Goal: Find specific page/section: Find specific page/section

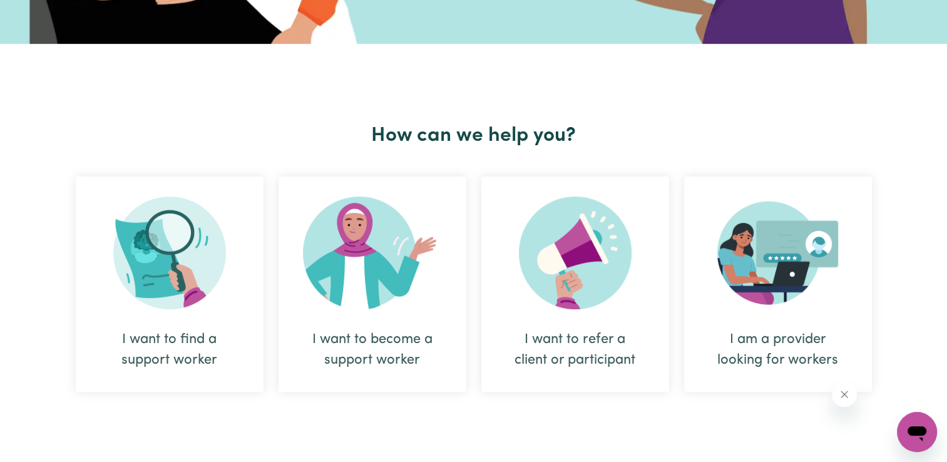
click at [153, 349] on div "I want to find a support worker" at bounding box center [170, 349] width 128 height 41
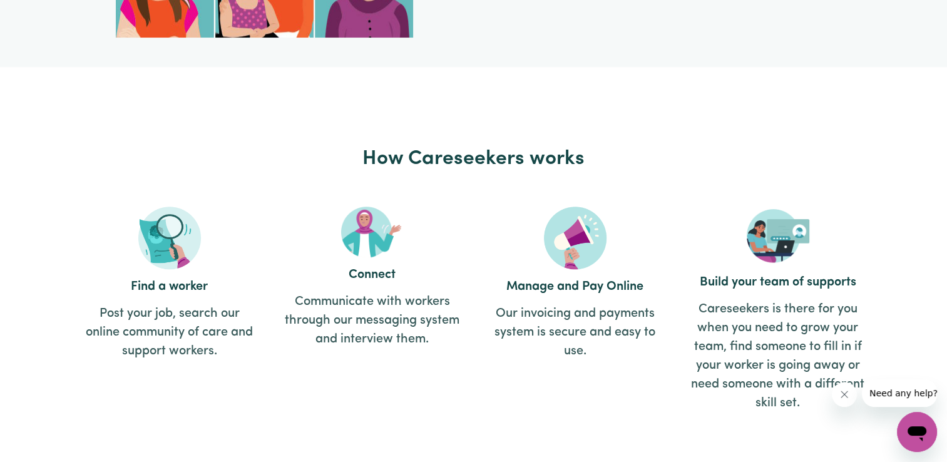
scroll to position [1315, 0]
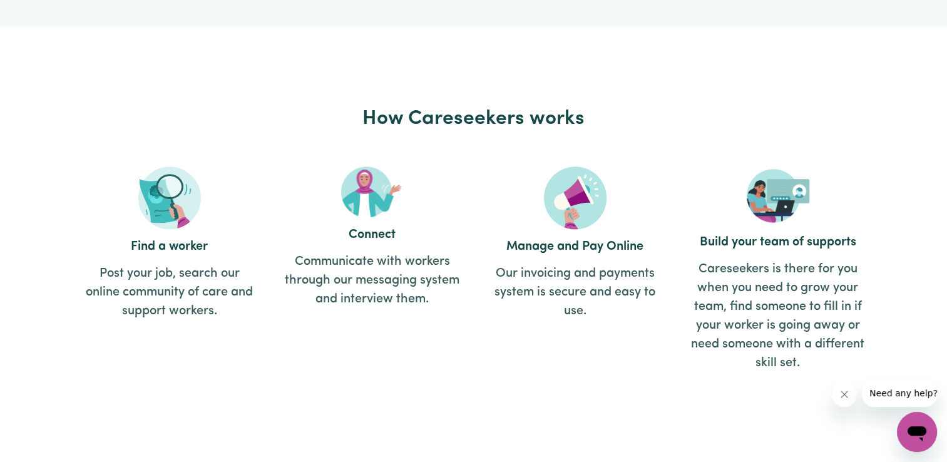
drag, startPoint x: 726, startPoint y: 403, endPoint x: 692, endPoint y: 438, distance: 47.8
click at [699, 438] on div "How Careseekers works Find a worker Post your job, search our online community …" at bounding box center [473, 259] width 811 height 465
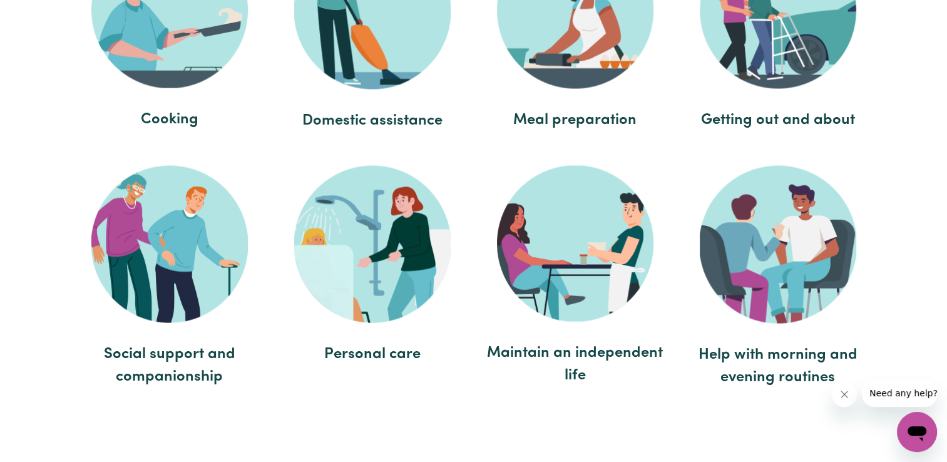
scroll to position [2505, 0]
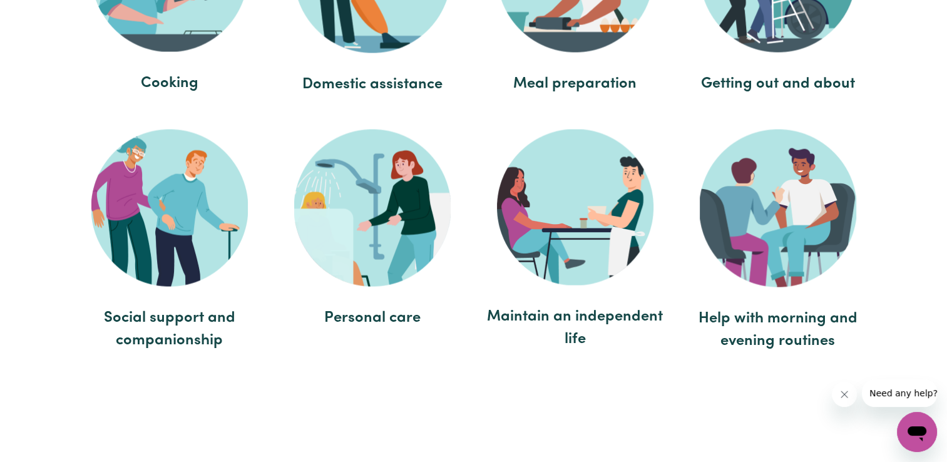
click at [170, 322] on span "Social support and companionship" at bounding box center [170, 329] width 178 height 45
click at [188, 242] on img at bounding box center [169, 208] width 157 height 157
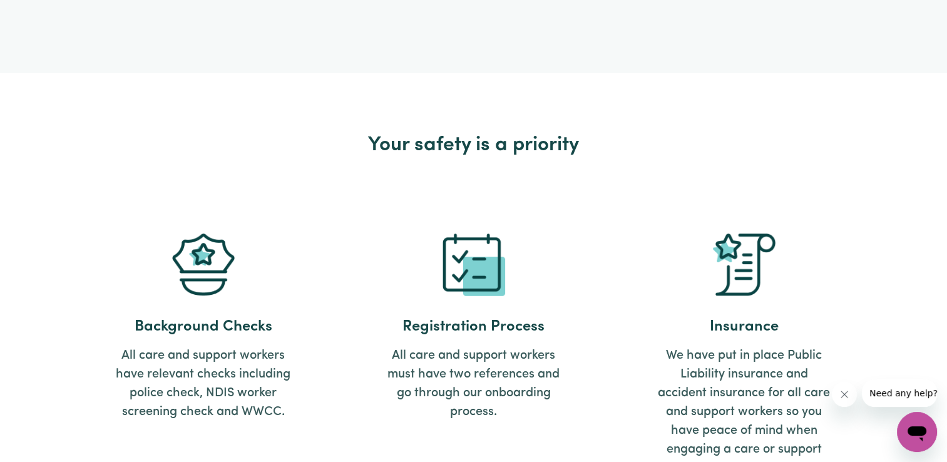
scroll to position [3273, 0]
